Goal: Check status: Check status

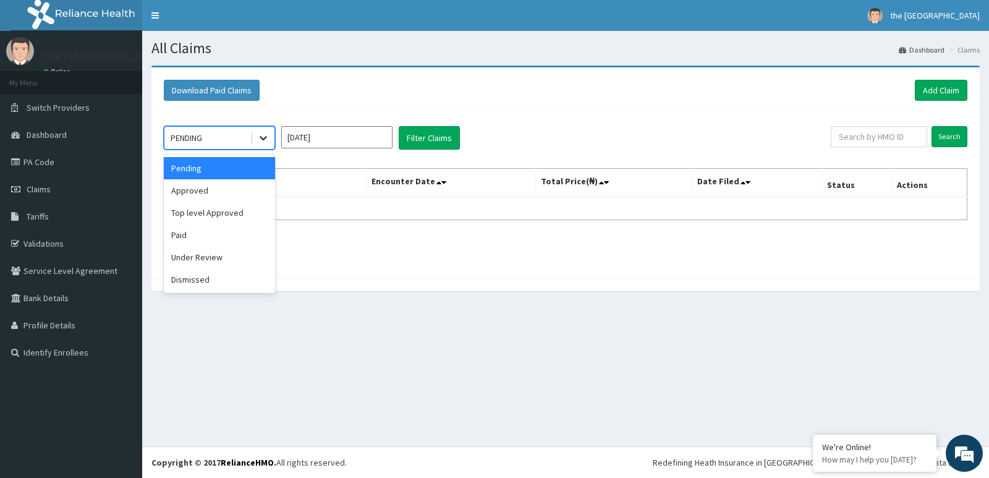
click at [260, 135] on icon at bounding box center [263, 138] width 12 height 12
click at [210, 236] on div "Paid" at bounding box center [219, 235] width 111 height 22
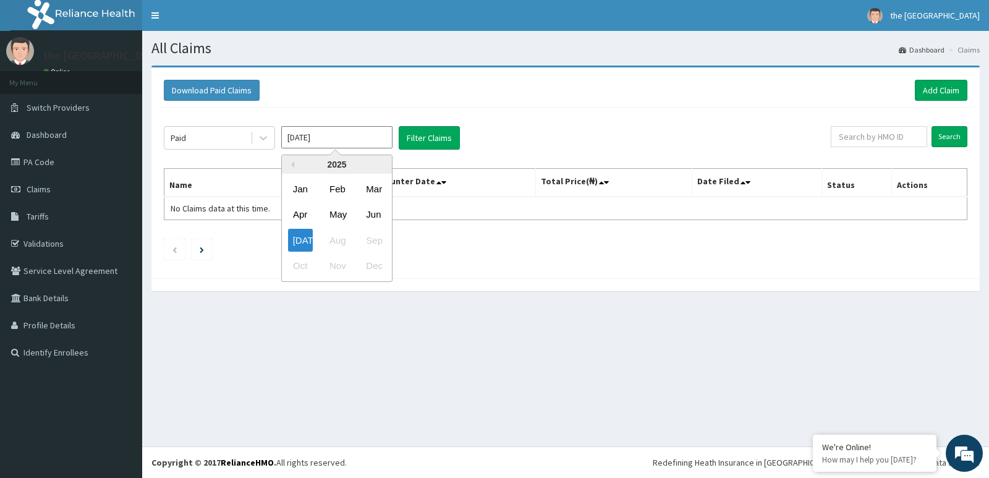
click at [322, 132] on input "[DATE]" at bounding box center [336, 137] width 111 height 22
click at [376, 215] on div "Jun" at bounding box center [373, 214] width 25 height 23
type input "[DATE]"
click at [947, 139] on input "Search" at bounding box center [950, 136] width 36 height 21
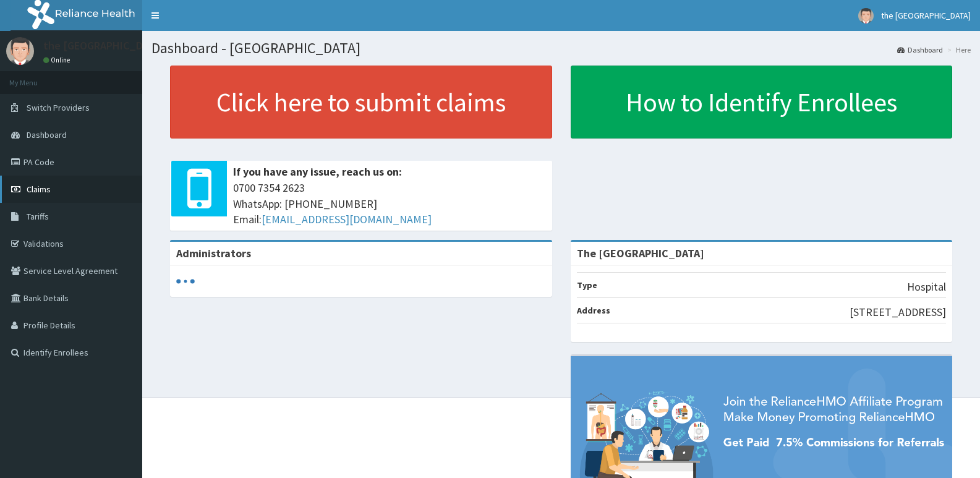
click at [33, 187] on span "Claims" at bounding box center [39, 189] width 24 height 11
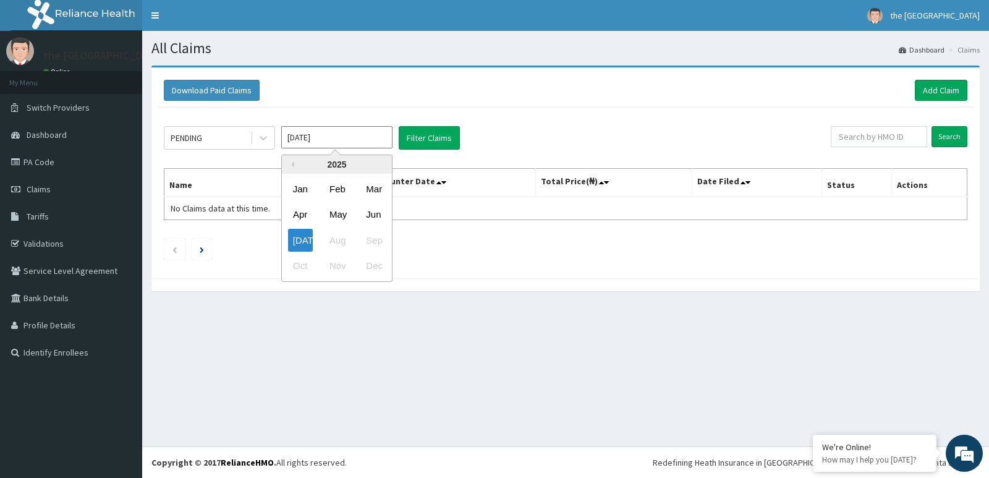
click at [356, 135] on input "[DATE]" at bounding box center [336, 137] width 111 height 22
click at [370, 211] on div "Jun" at bounding box center [373, 214] width 25 height 23
click at [264, 142] on icon at bounding box center [263, 138] width 12 height 12
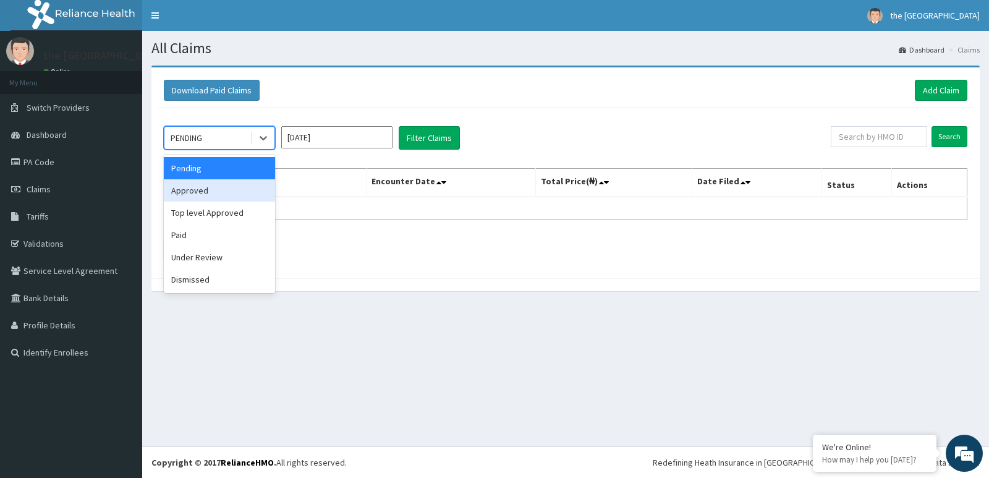
click at [226, 195] on div "Approved" at bounding box center [219, 190] width 111 height 22
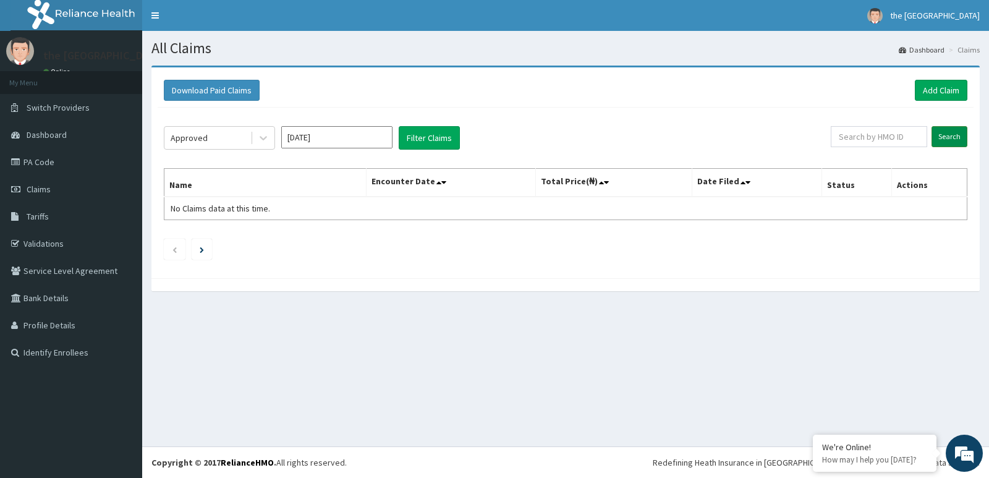
click at [946, 138] on input "Search" at bounding box center [950, 136] width 36 height 21
click at [944, 139] on input "Search" at bounding box center [950, 136] width 36 height 21
click at [353, 138] on input "[DATE]" at bounding box center [336, 137] width 111 height 22
click at [379, 215] on div "Jun" at bounding box center [373, 214] width 25 height 23
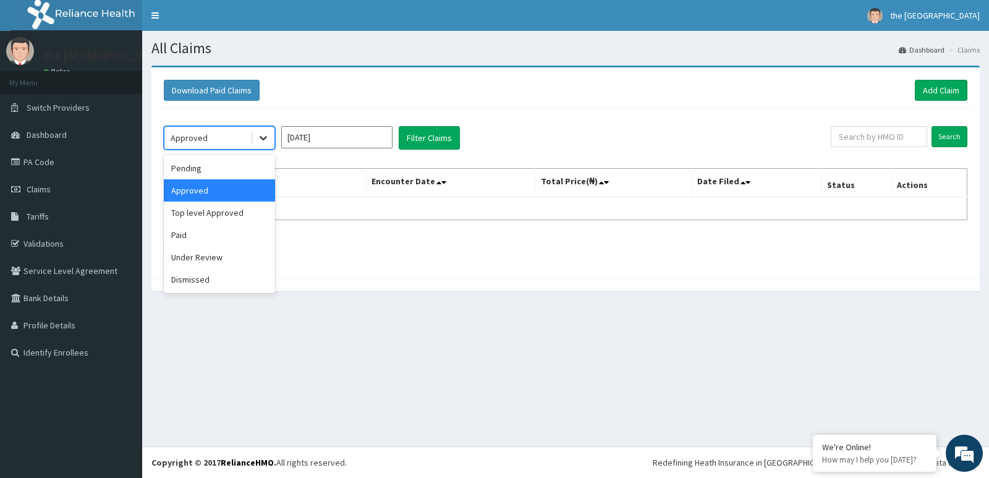
click at [261, 138] on icon at bounding box center [263, 139] width 7 height 4
click at [230, 191] on div "Approved" at bounding box center [219, 190] width 111 height 22
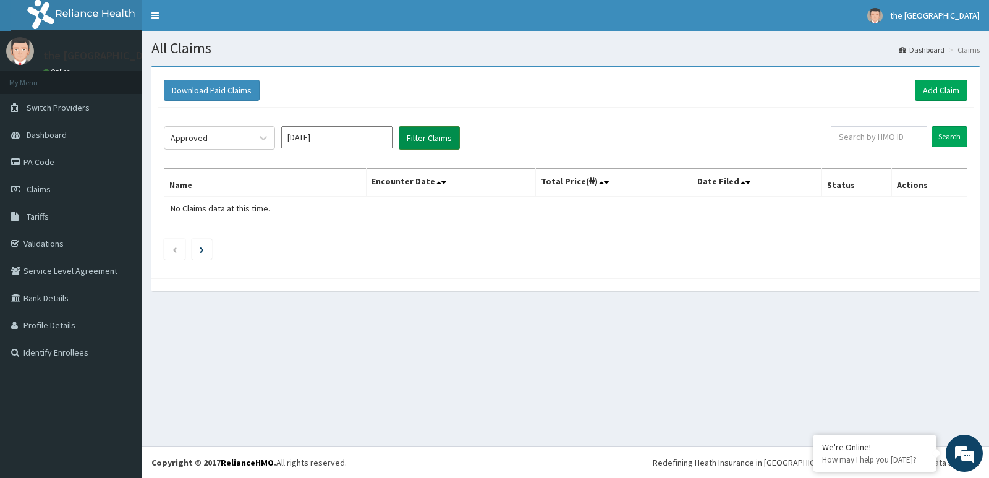
click at [434, 137] on button "Filter Claims" at bounding box center [429, 137] width 61 height 23
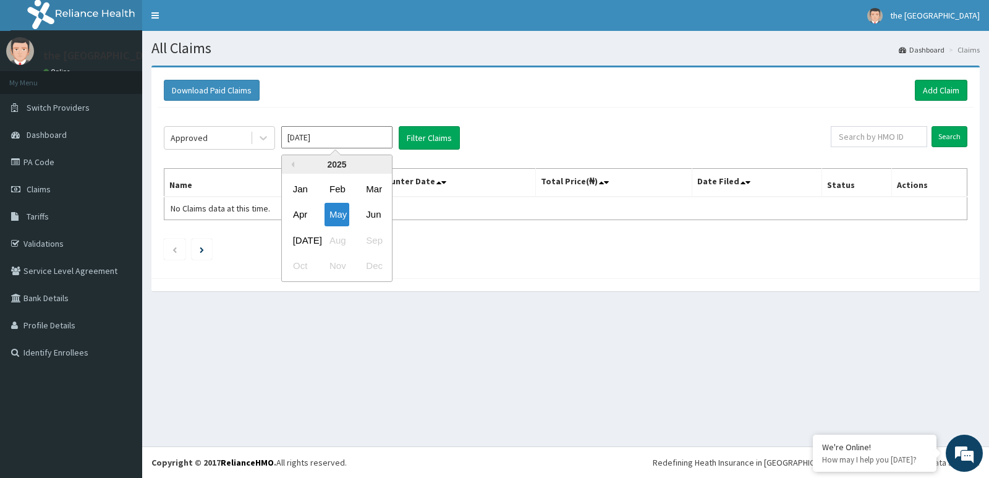
click at [369, 134] on input "[DATE]" at bounding box center [336, 137] width 111 height 22
click at [377, 210] on div "Jun" at bounding box center [373, 214] width 25 height 23
click at [262, 136] on icon at bounding box center [263, 138] width 12 height 12
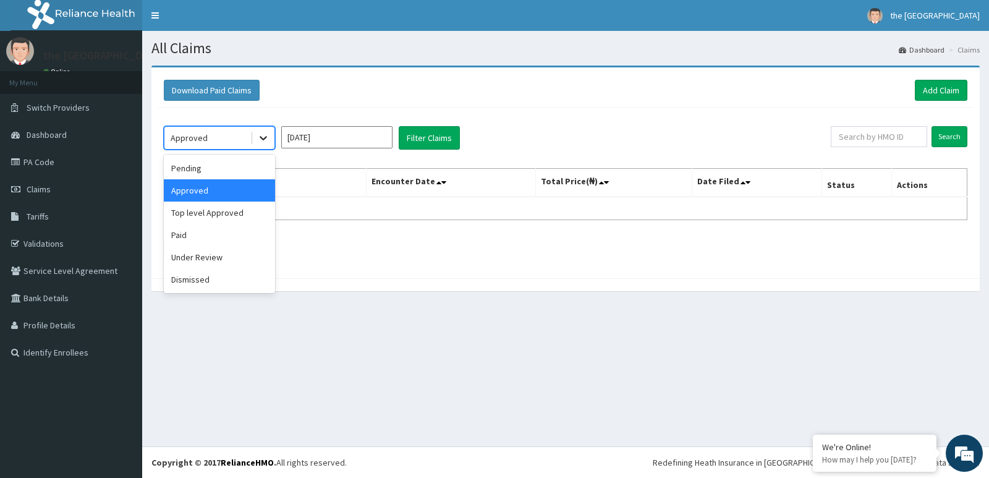
click at [262, 139] on icon at bounding box center [263, 139] width 7 height 4
click at [232, 190] on div "Approved" at bounding box center [219, 190] width 111 height 22
click at [382, 140] on input "[DATE]" at bounding box center [336, 137] width 111 height 22
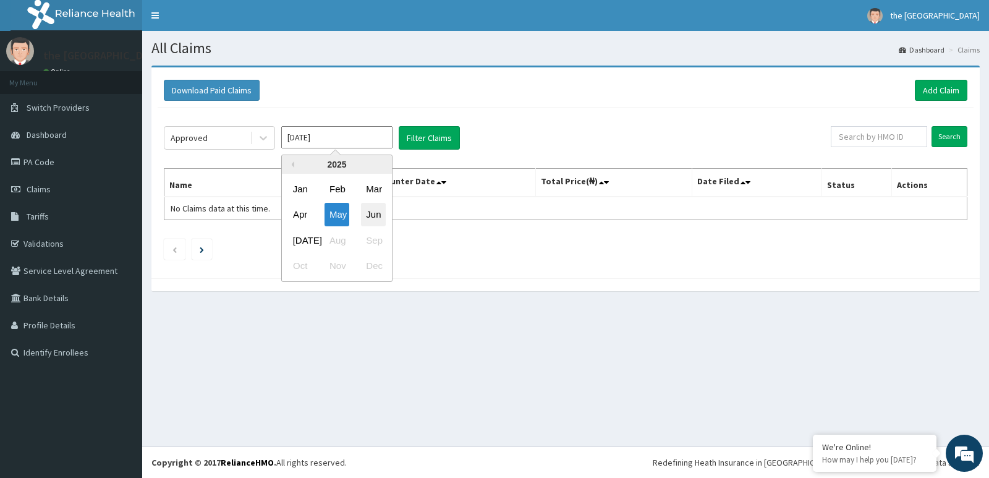
click at [375, 214] on div "Jun" at bounding box center [373, 214] width 25 height 23
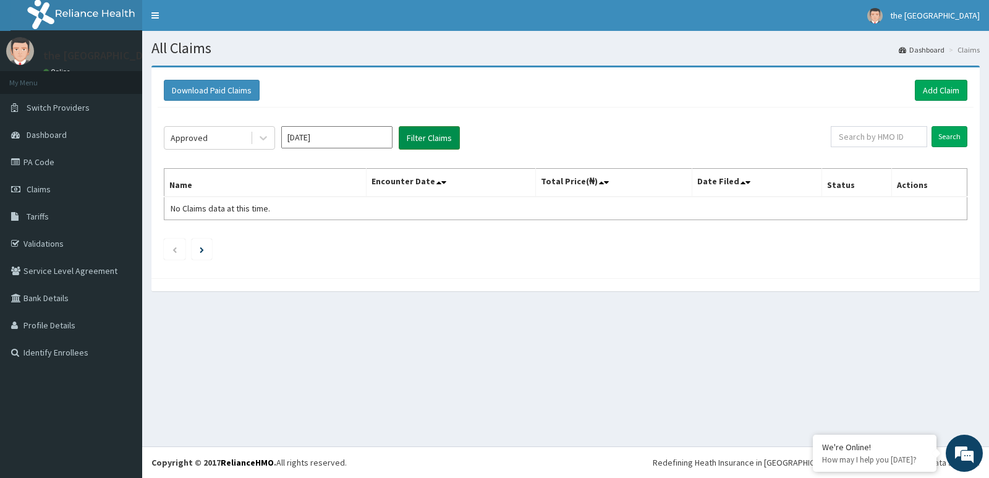
click at [445, 136] on button "Filter Claims" at bounding box center [429, 137] width 61 height 23
click at [949, 134] on input "Search" at bounding box center [950, 136] width 36 height 21
click at [264, 132] on icon at bounding box center [263, 138] width 12 height 12
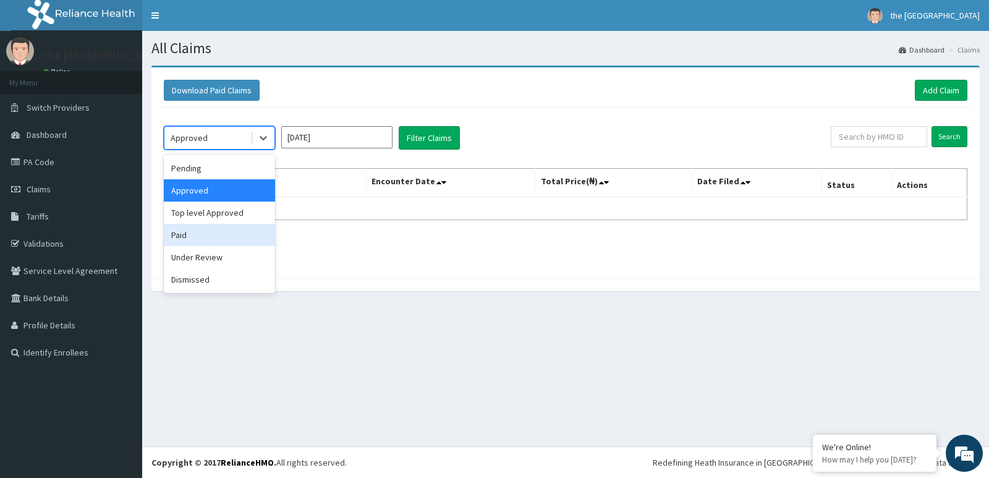
click at [250, 226] on div "Paid" at bounding box center [219, 235] width 111 height 22
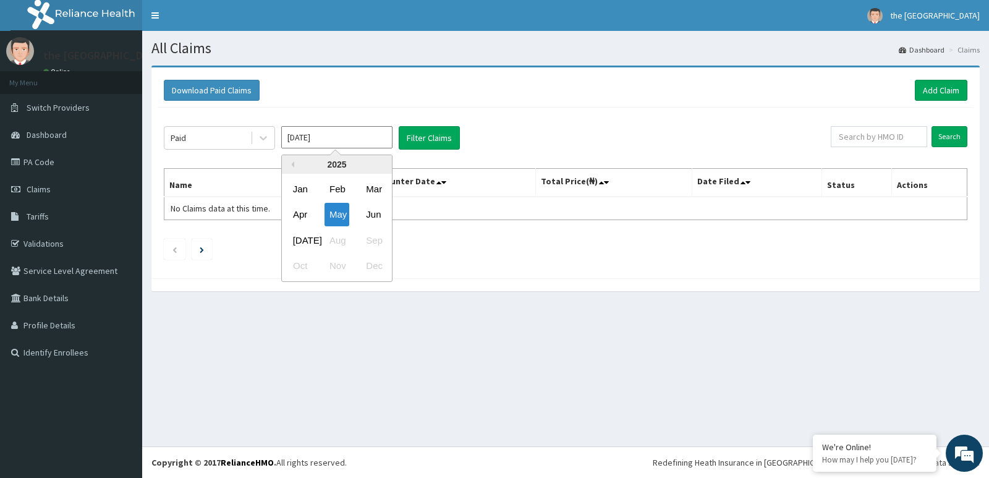
click at [373, 143] on input "[DATE]" at bounding box center [336, 137] width 111 height 22
click at [372, 213] on div "Jun" at bounding box center [373, 214] width 25 height 23
click at [364, 139] on input "[DATE]" at bounding box center [336, 137] width 111 height 22
click at [373, 216] on div "Jun" at bounding box center [373, 214] width 25 height 23
click at [374, 140] on input "[DATE]" at bounding box center [336, 137] width 111 height 22
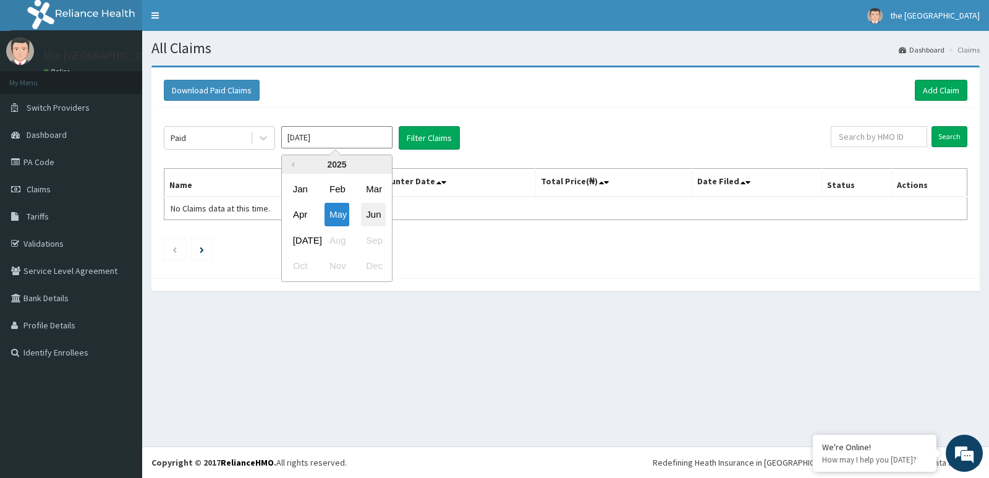
click at [373, 212] on div "Jun" at bounding box center [373, 214] width 25 height 23
click at [367, 135] on input "[DATE]" at bounding box center [336, 137] width 111 height 22
click at [302, 237] on div "[DATE]" at bounding box center [300, 240] width 25 height 23
click at [258, 135] on icon at bounding box center [263, 138] width 12 height 12
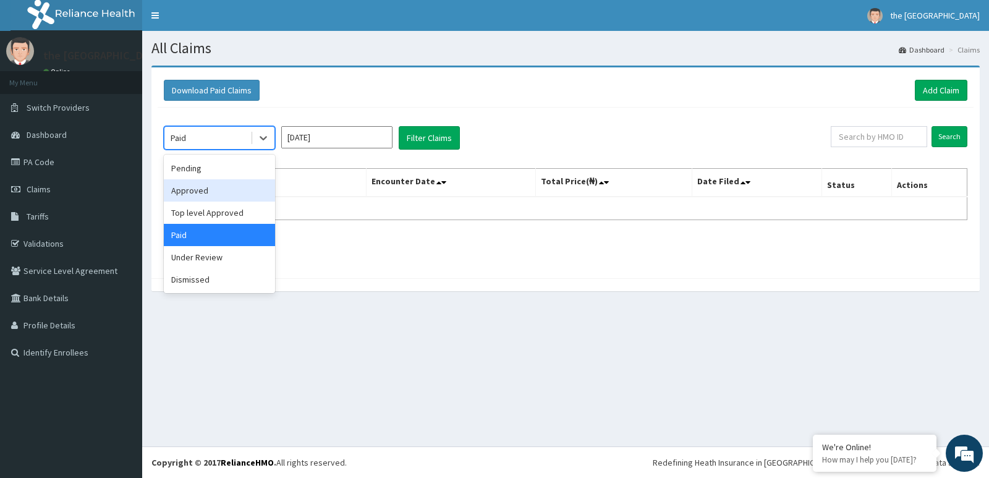
click at [179, 189] on div "Approved" at bounding box center [219, 190] width 111 height 22
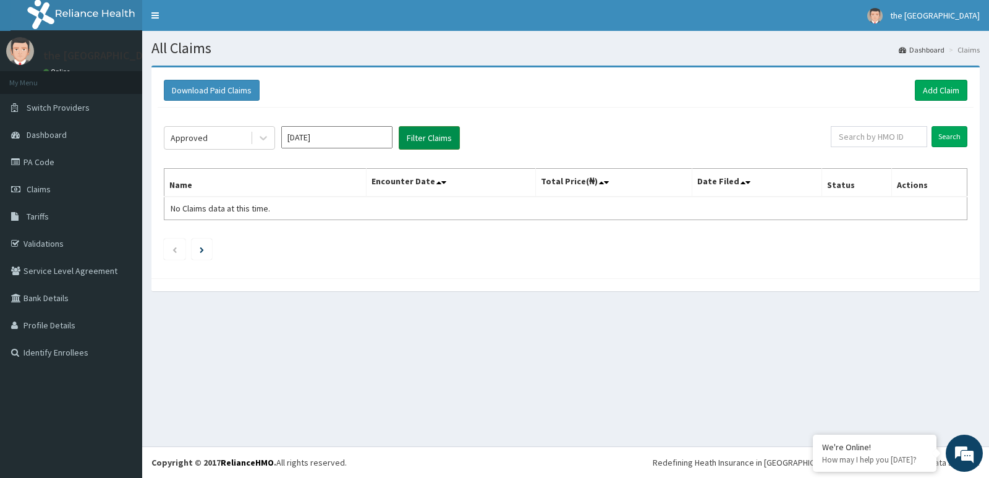
click at [438, 135] on button "Filter Claims" at bounding box center [429, 137] width 61 height 23
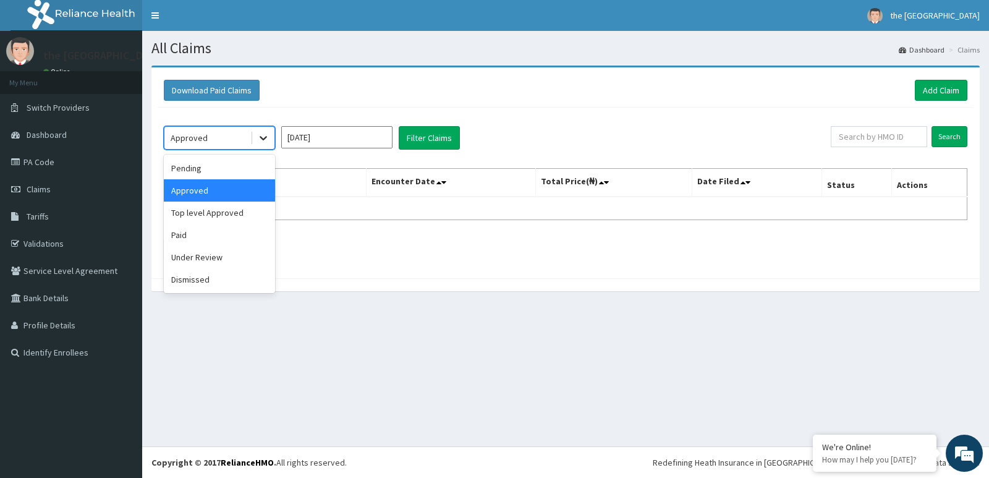
click at [266, 139] on icon at bounding box center [263, 138] width 12 height 12
click at [207, 237] on div "Paid" at bounding box center [219, 235] width 111 height 22
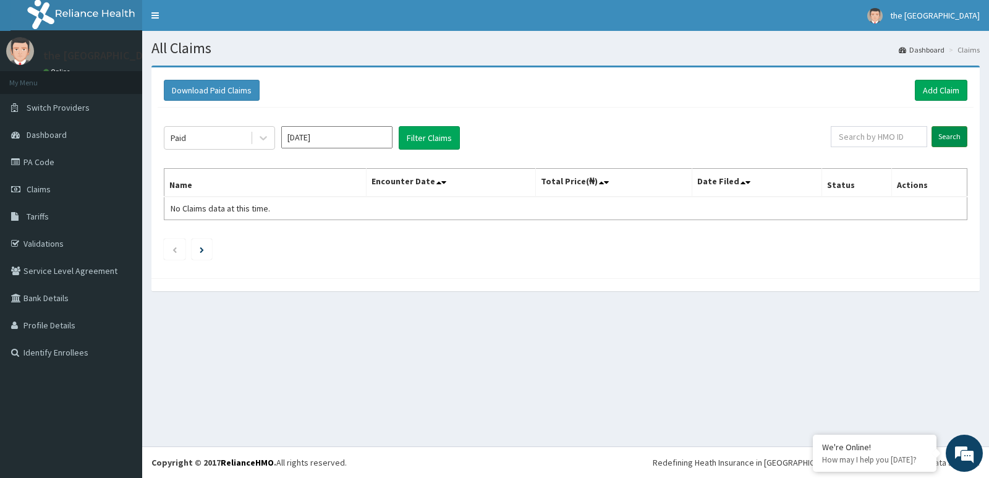
click at [947, 132] on input "Search" at bounding box center [950, 136] width 36 height 21
click at [949, 139] on input "Search" at bounding box center [950, 136] width 36 height 21
click at [433, 140] on button "Filter Claims" at bounding box center [429, 137] width 61 height 23
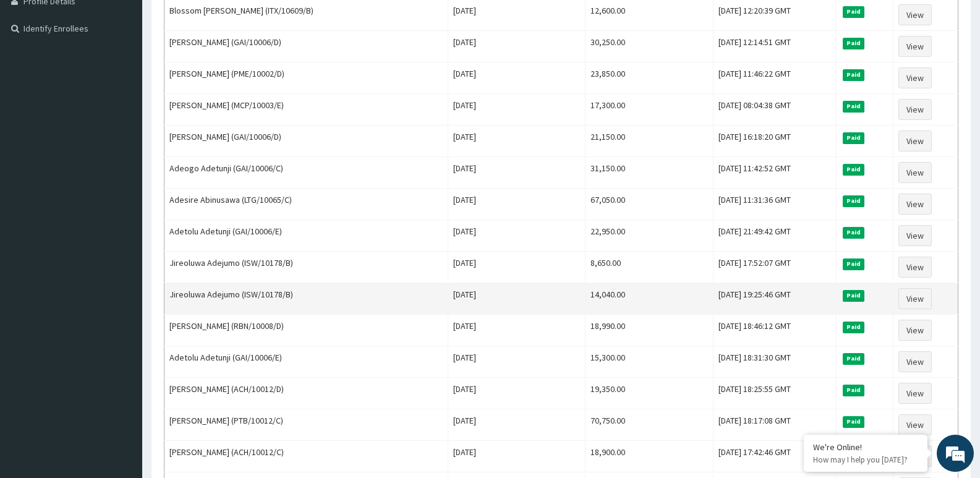
scroll to position [77, 0]
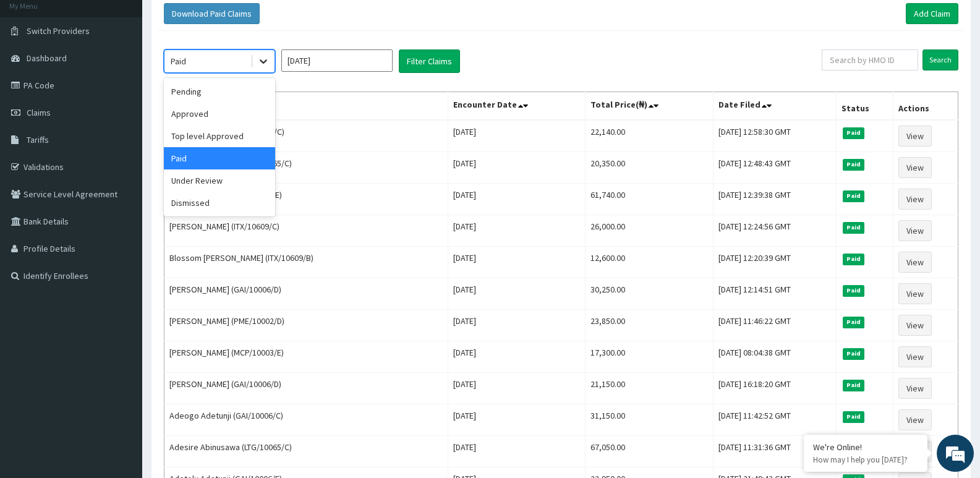
click at [263, 64] on icon at bounding box center [263, 61] width 12 height 12
click at [217, 115] on div "Approved" at bounding box center [219, 114] width 111 height 22
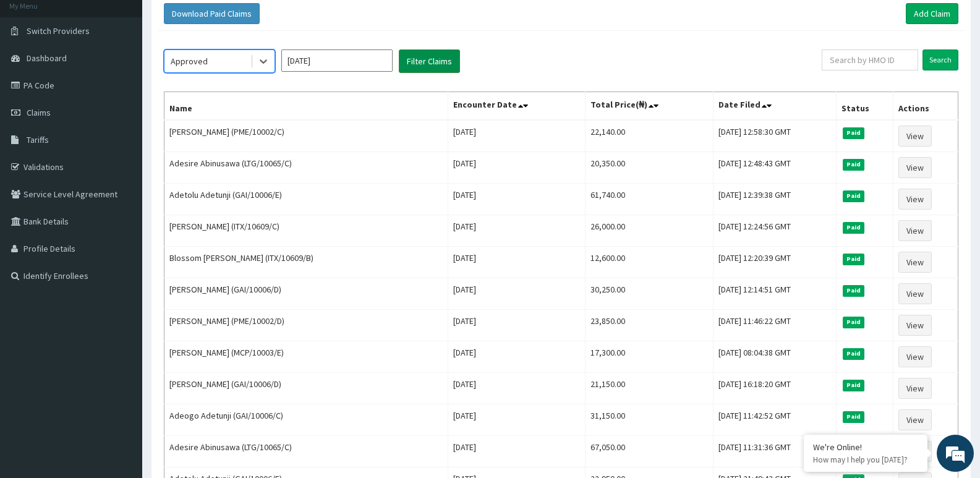
click at [428, 62] on button "Filter Claims" at bounding box center [429, 60] width 61 height 23
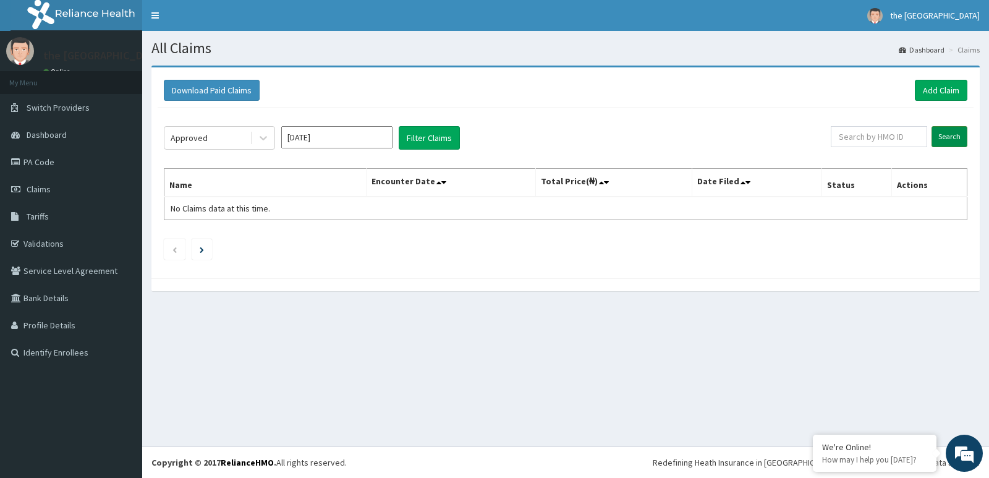
click at [947, 139] on input "Search" at bounding box center [950, 136] width 36 height 21
click at [952, 138] on input "Search" at bounding box center [950, 136] width 36 height 21
click at [262, 138] on icon at bounding box center [263, 139] width 7 height 4
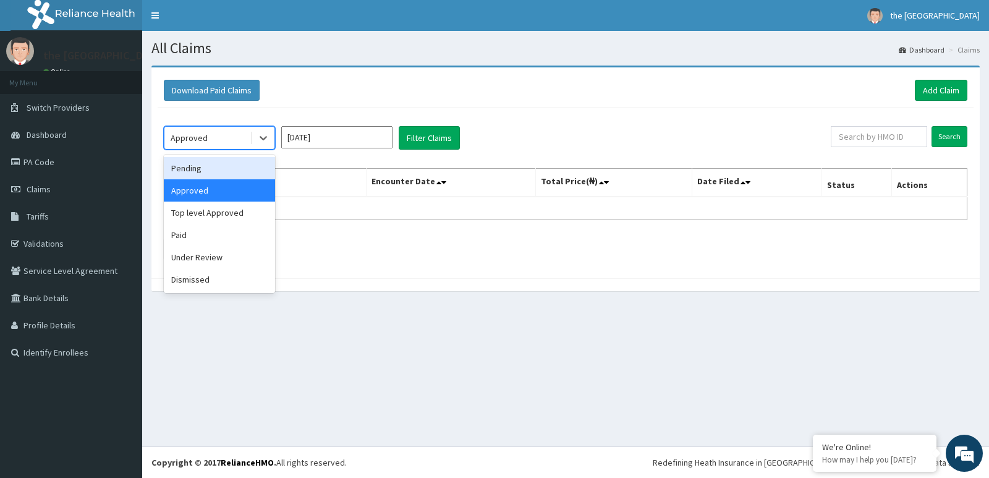
click at [249, 177] on div "Pending" at bounding box center [219, 168] width 111 height 22
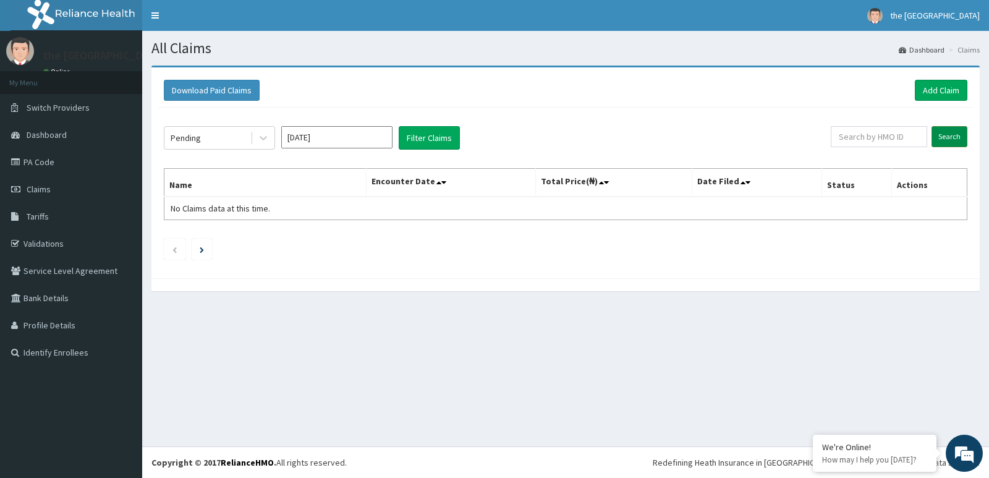
click at [942, 136] on input "Search" at bounding box center [950, 136] width 36 height 21
click at [265, 138] on icon at bounding box center [263, 139] width 7 height 4
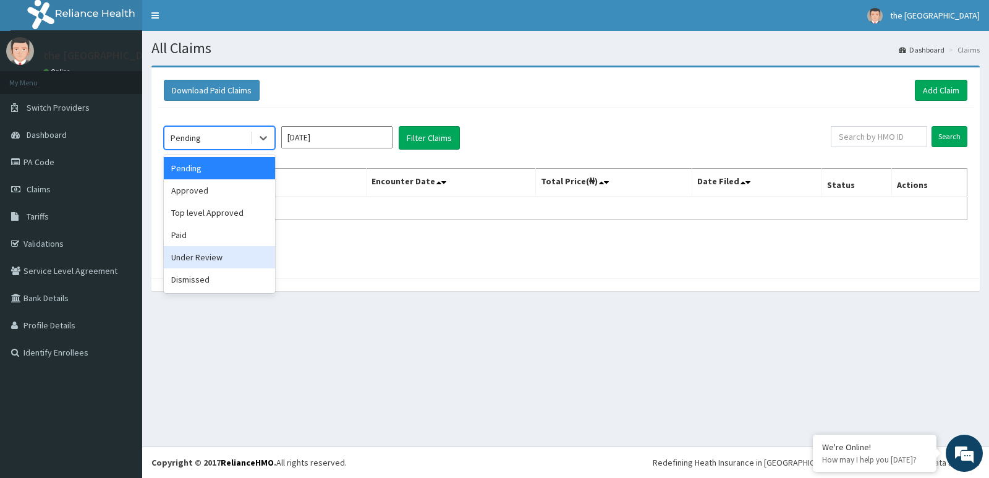
click at [216, 259] on div "Under Review" at bounding box center [219, 257] width 111 height 22
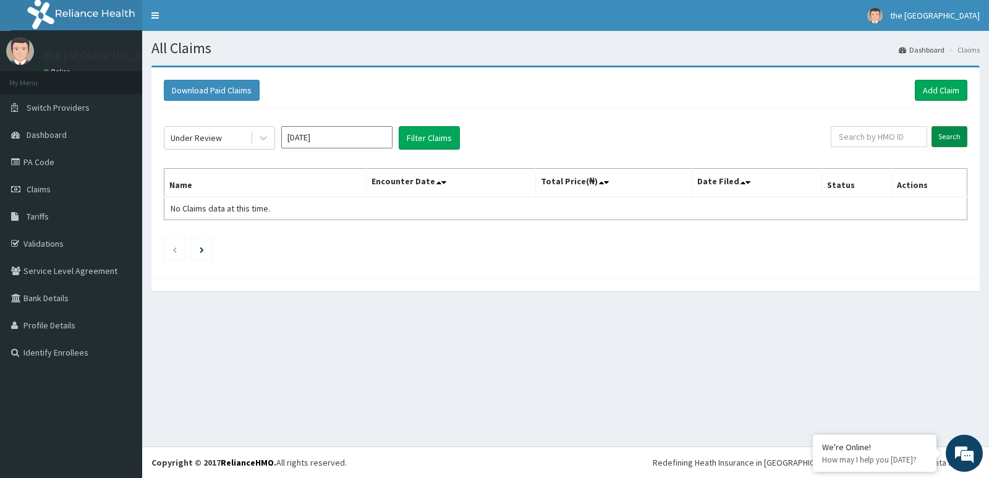
click at [951, 132] on input "Search" at bounding box center [950, 136] width 36 height 21
click at [950, 136] on input "Search" at bounding box center [950, 136] width 36 height 21
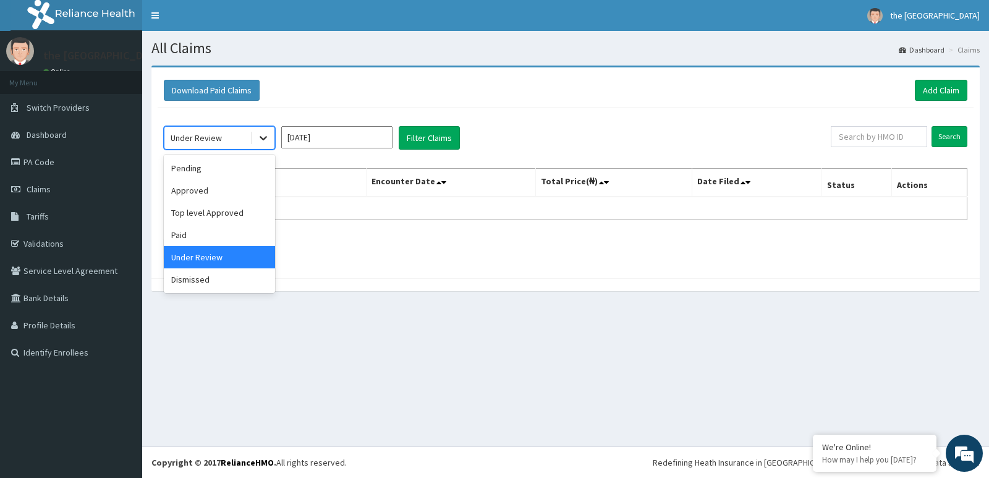
click at [261, 142] on icon at bounding box center [263, 138] width 12 height 12
click at [232, 237] on div "Paid" at bounding box center [219, 235] width 111 height 22
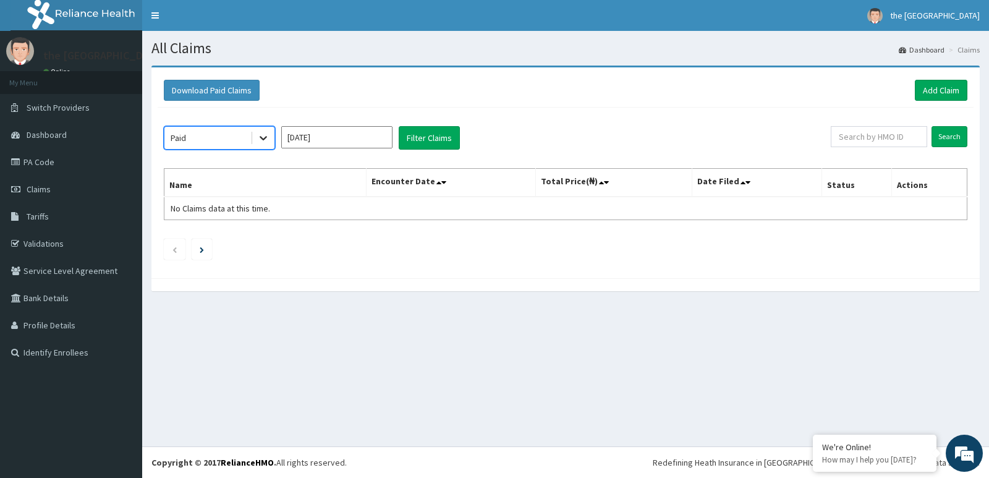
click at [260, 136] on icon at bounding box center [263, 138] width 12 height 12
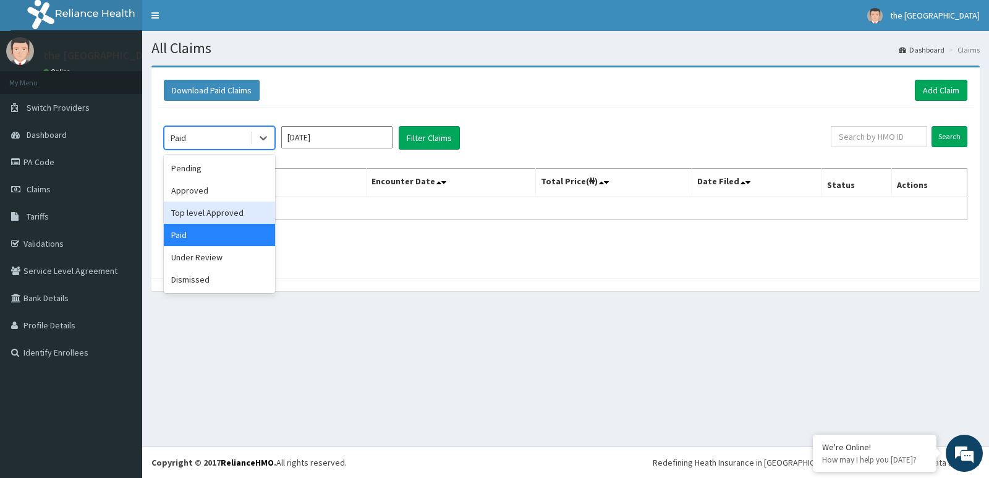
click at [222, 211] on div "Top level Approved" at bounding box center [219, 213] width 111 height 22
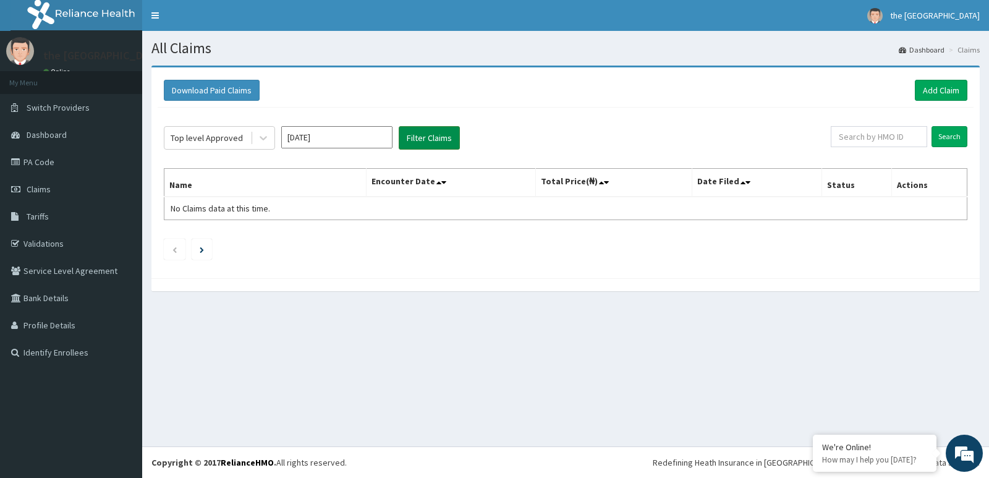
click at [430, 139] on button "Filter Claims" at bounding box center [429, 137] width 61 height 23
click at [953, 135] on input "Search" at bounding box center [950, 136] width 36 height 21
click at [260, 138] on icon at bounding box center [263, 138] width 12 height 12
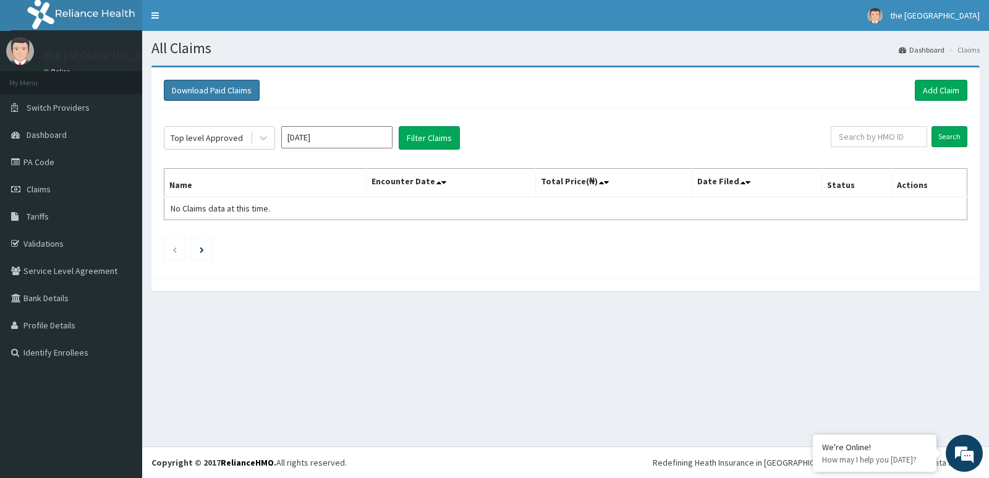
click at [228, 93] on button "Download Paid Claims" at bounding box center [212, 90] width 96 height 21
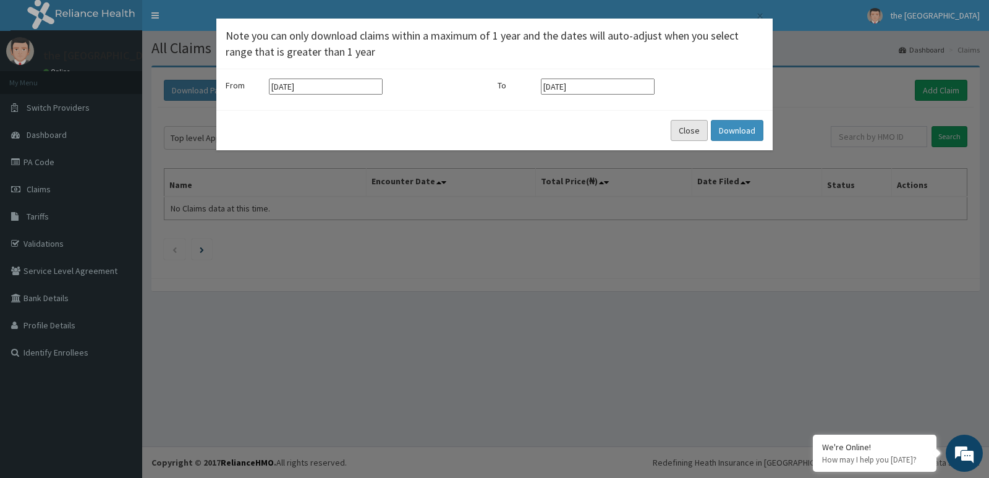
click at [689, 128] on button "Close" at bounding box center [689, 130] width 37 height 21
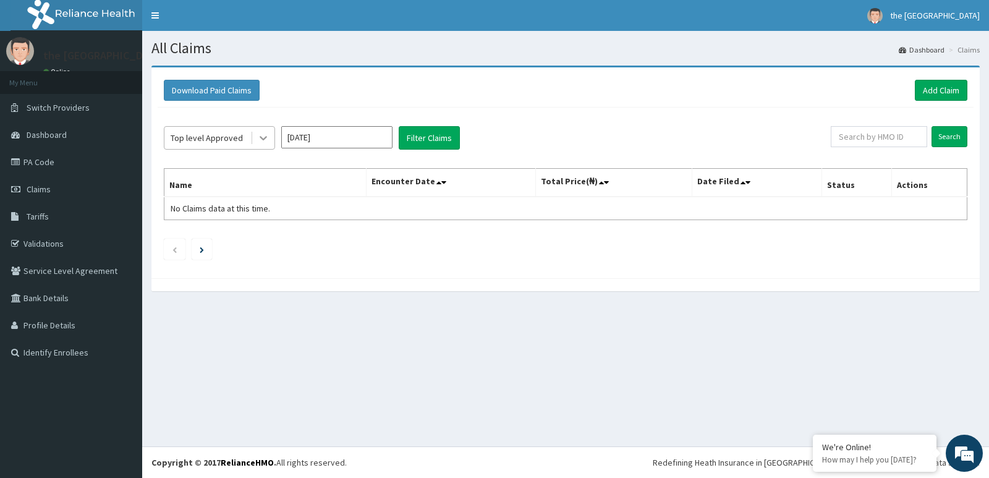
click at [268, 138] on icon at bounding box center [263, 138] width 12 height 12
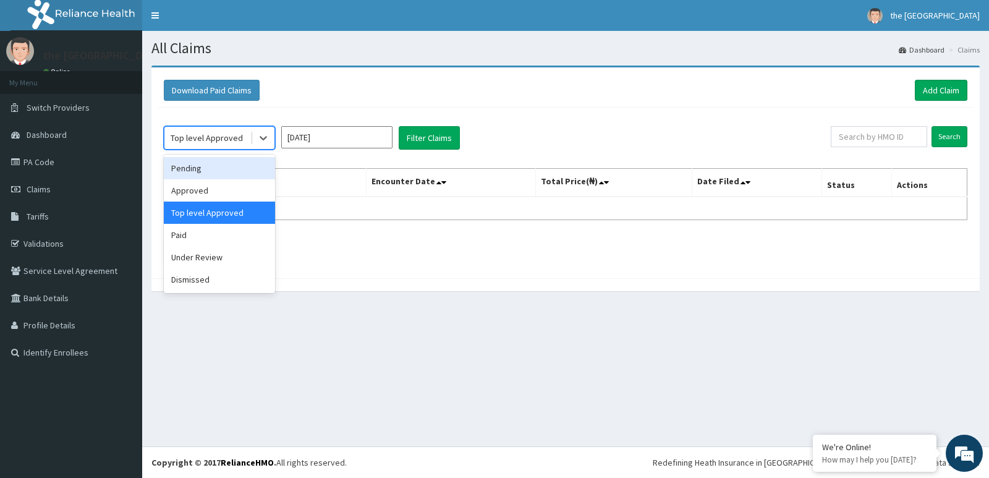
click at [238, 164] on div "Pending" at bounding box center [219, 168] width 111 height 22
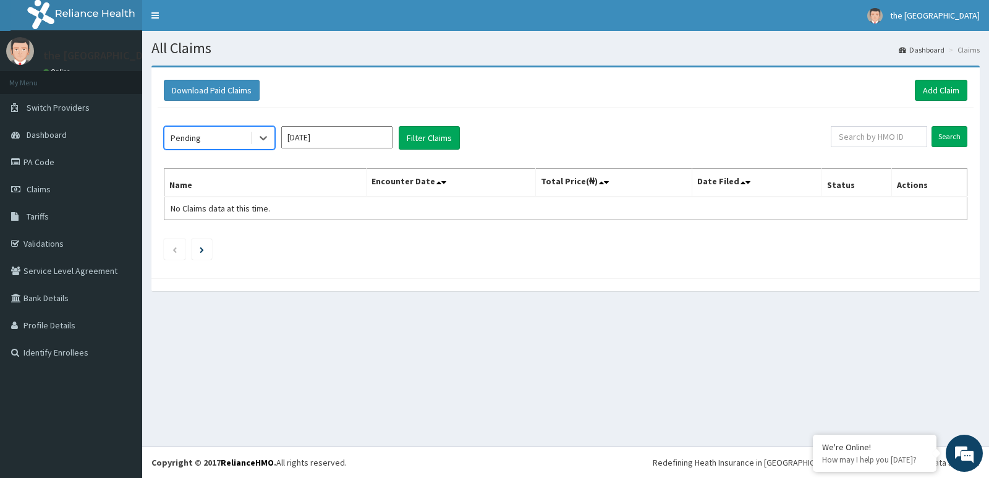
click at [346, 140] on input "[DATE]" at bounding box center [336, 137] width 111 height 22
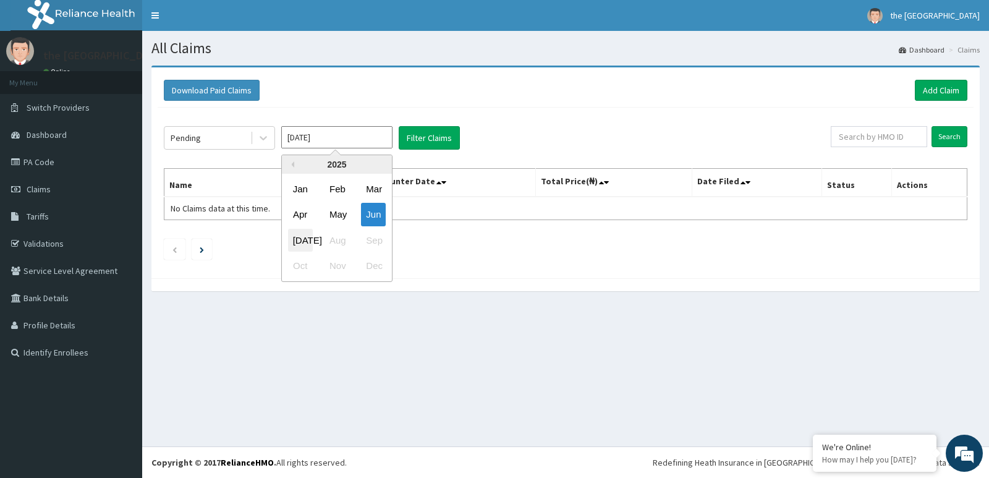
click at [302, 240] on div "[DATE]" at bounding box center [300, 240] width 25 height 23
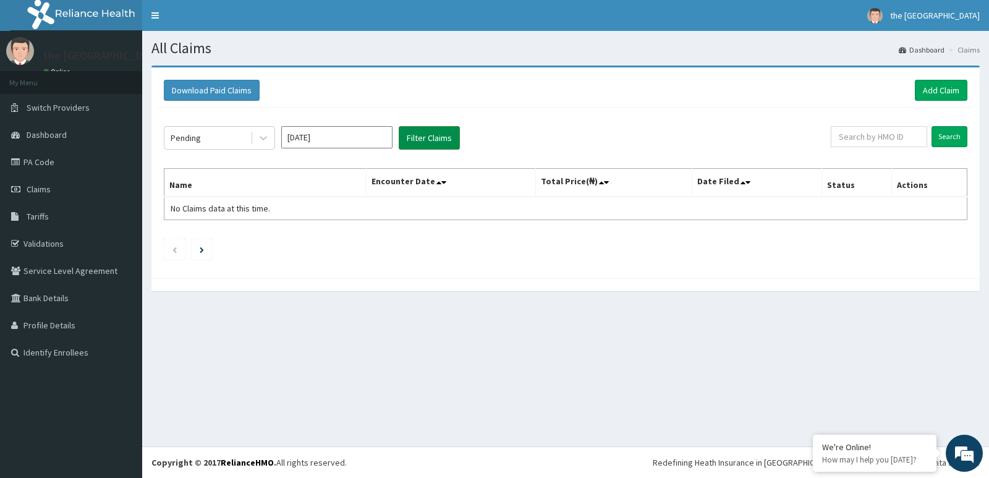
click at [430, 135] on button "Filter Claims" at bounding box center [429, 137] width 61 height 23
click at [958, 135] on input "Search" at bounding box center [950, 136] width 36 height 21
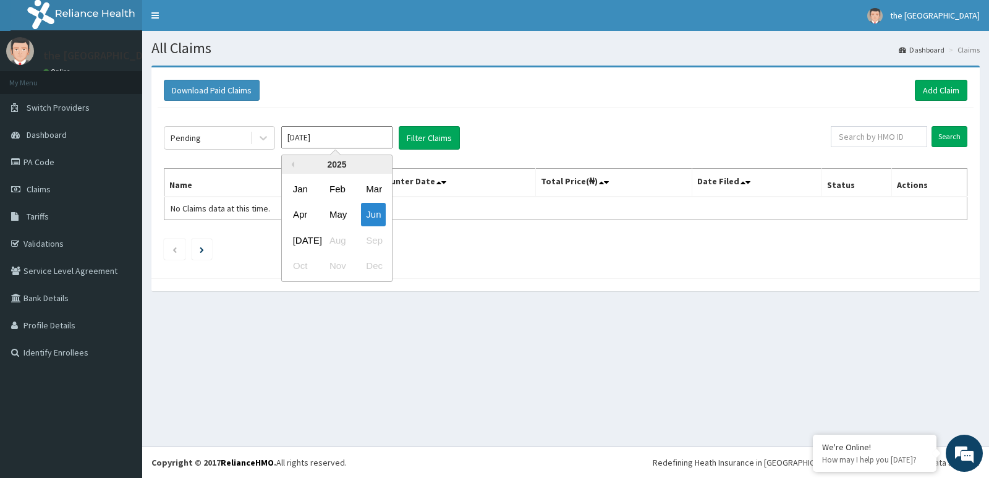
click at [373, 135] on input "[DATE]" at bounding box center [336, 137] width 111 height 22
click at [302, 236] on div "[DATE]" at bounding box center [300, 240] width 25 height 23
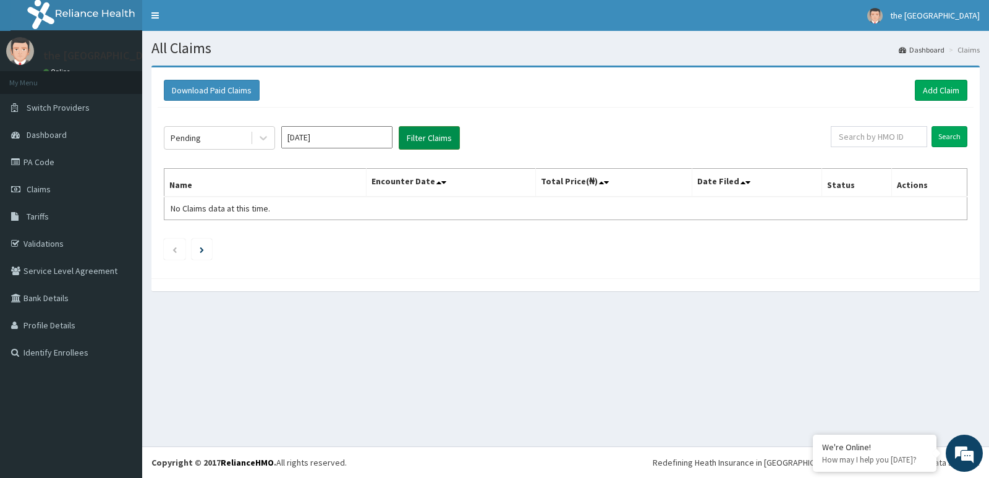
click at [425, 137] on button "Filter Claims" at bounding box center [429, 137] width 61 height 23
click at [959, 139] on input "Search" at bounding box center [950, 136] width 36 height 21
click at [952, 140] on input "Search" at bounding box center [950, 136] width 36 height 21
click at [427, 135] on button "Filter Claims" at bounding box center [429, 137] width 61 height 23
click at [431, 137] on button "Filter Claims" at bounding box center [429, 137] width 61 height 23
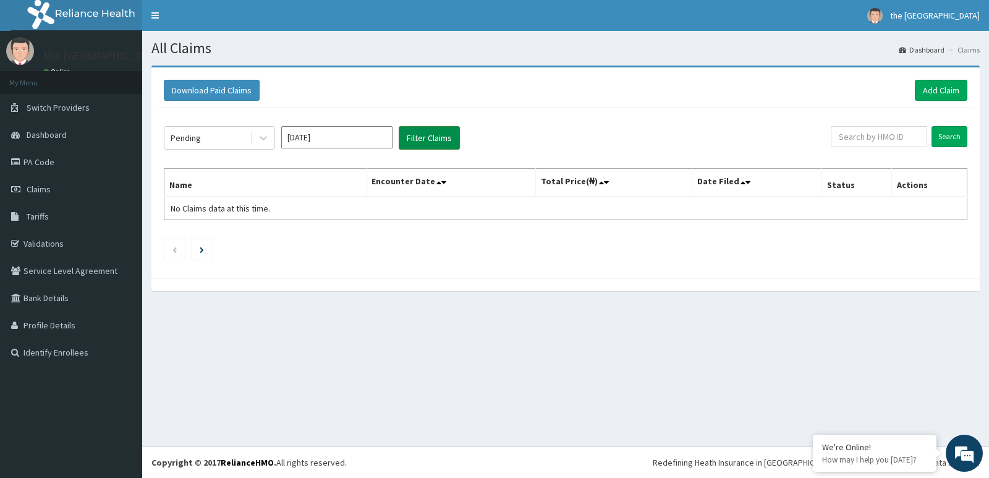
click at [431, 137] on button "Filter Claims" at bounding box center [429, 137] width 61 height 23
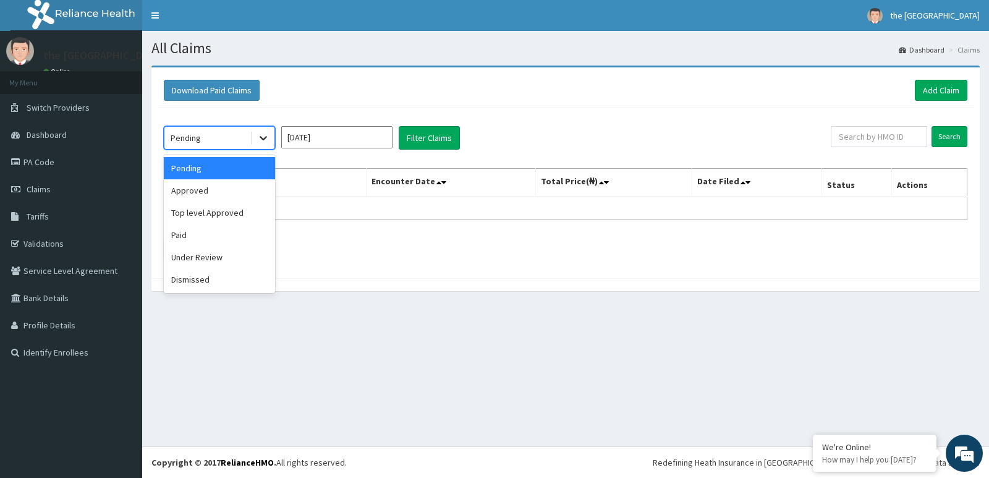
click at [262, 136] on icon at bounding box center [263, 138] width 12 height 12
click at [234, 228] on div "Paid" at bounding box center [219, 235] width 111 height 22
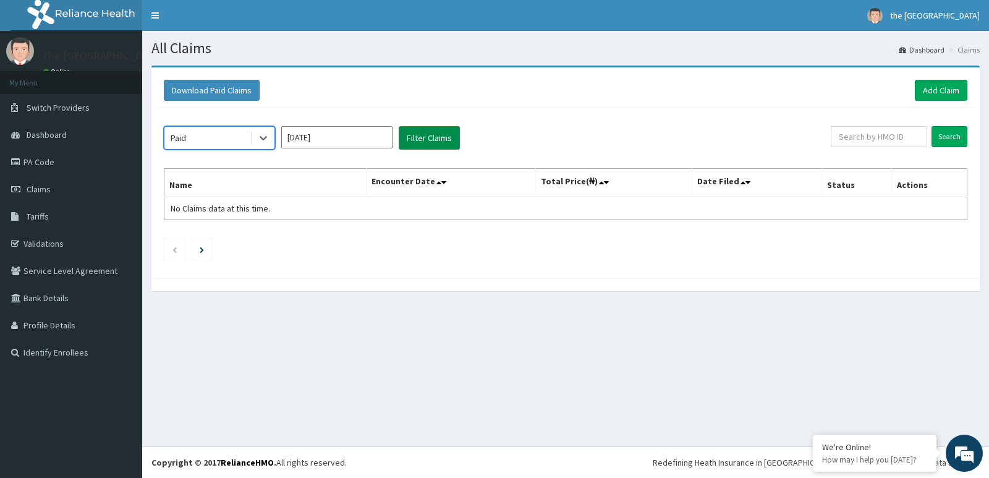
click at [435, 140] on button "Filter Claims" at bounding box center [429, 137] width 61 height 23
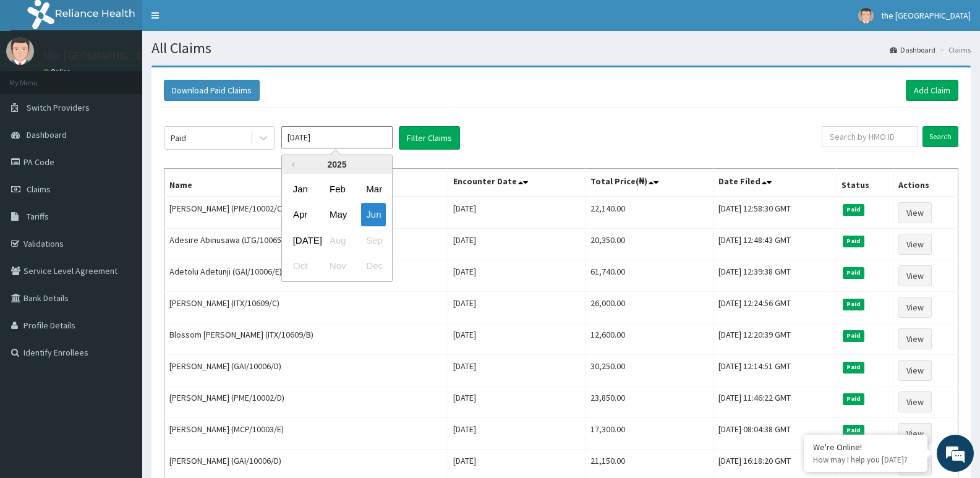
click at [364, 139] on input "[DATE]" at bounding box center [336, 137] width 111 height 22
click at [339, 212] on div "May" at bounding box center [337, 214] width 25 height 23
type input "[DATE]"
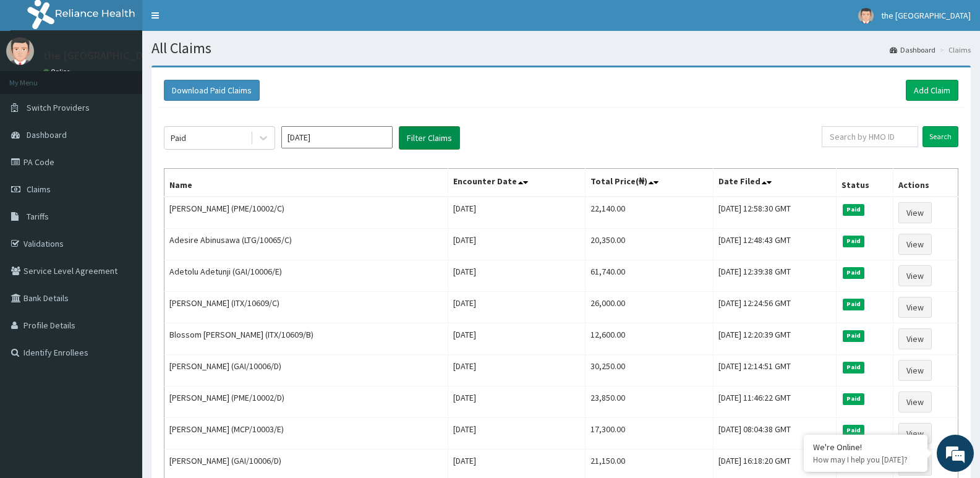
click at [437, 134] on button "Filter Claims" at bounding box center [429, 137] width 61 height 23
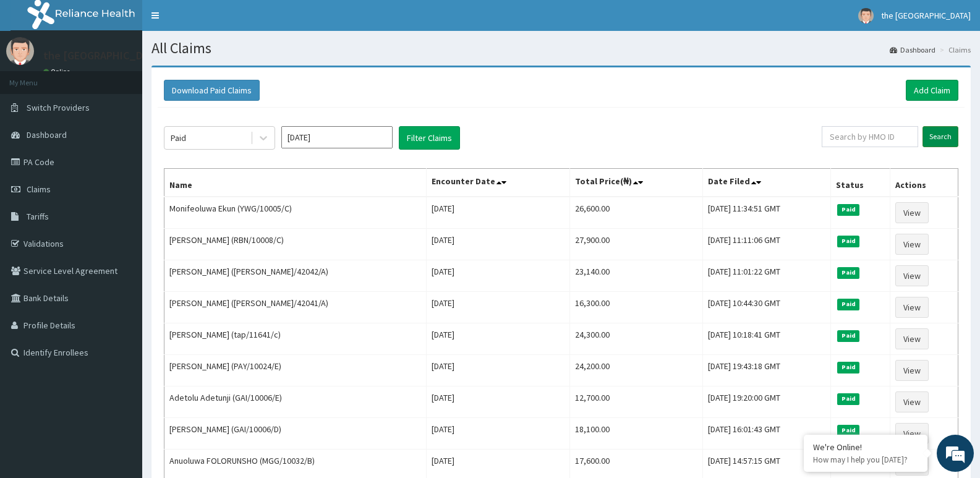
click at [936, 137] on input "Search" at bounding box center [941, 136] width 36 height 21
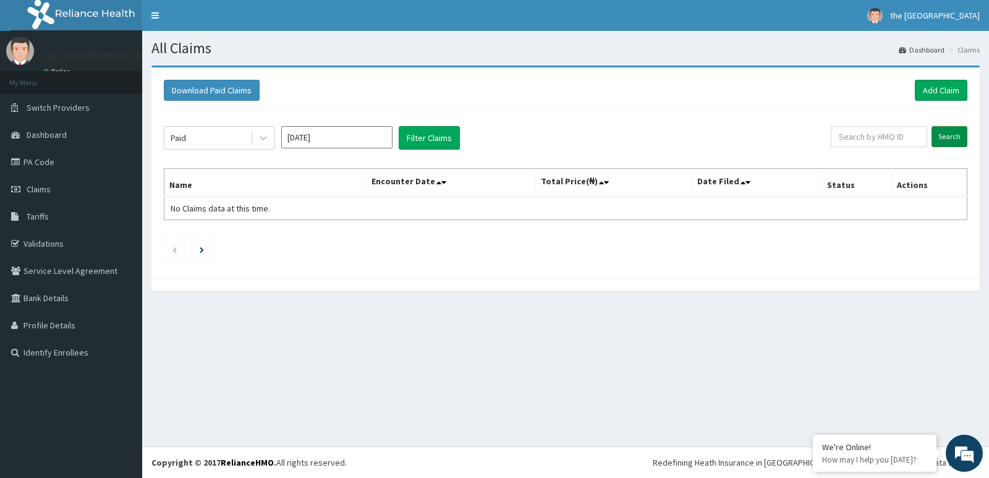
click at [953, 136] on input "Search" at bounding box center [950, 136] width 36 height 21
